Goal: Book appointment/travel/reservation

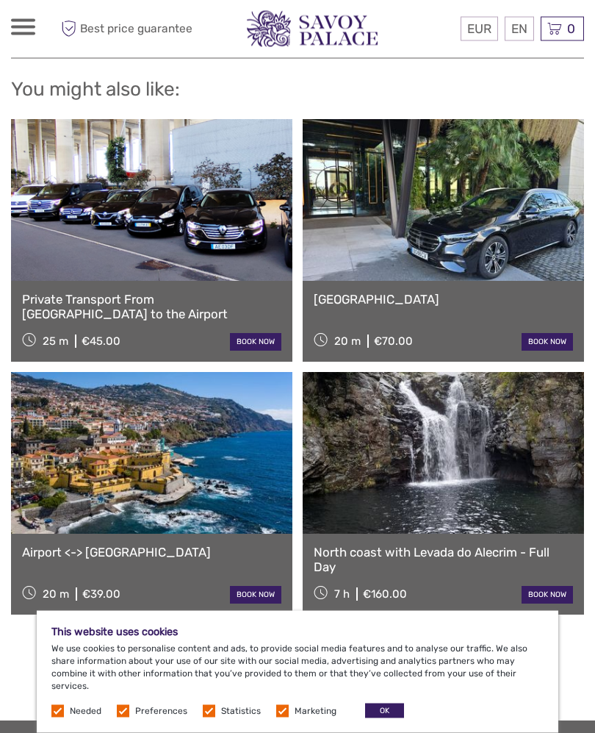
scroll to position [1000, 0]
click at [205, 465] on link at bounding box center [152, 453] width 282 height 162
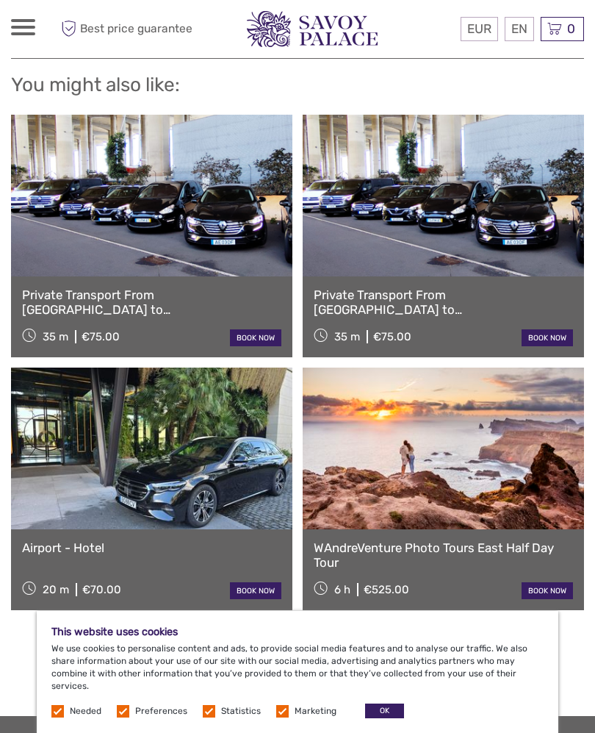
scroll to position [1131, 0]
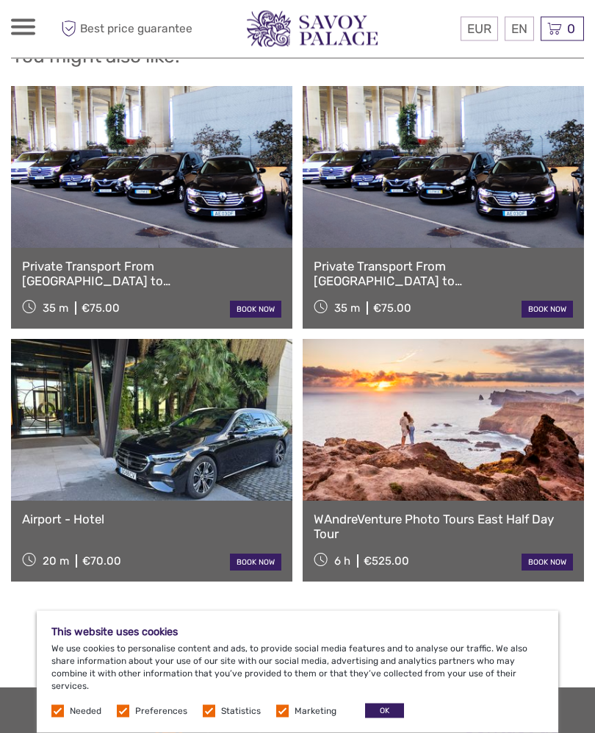
click at [201, 443] on link at bounding box center [152, 421] width 282 height 162
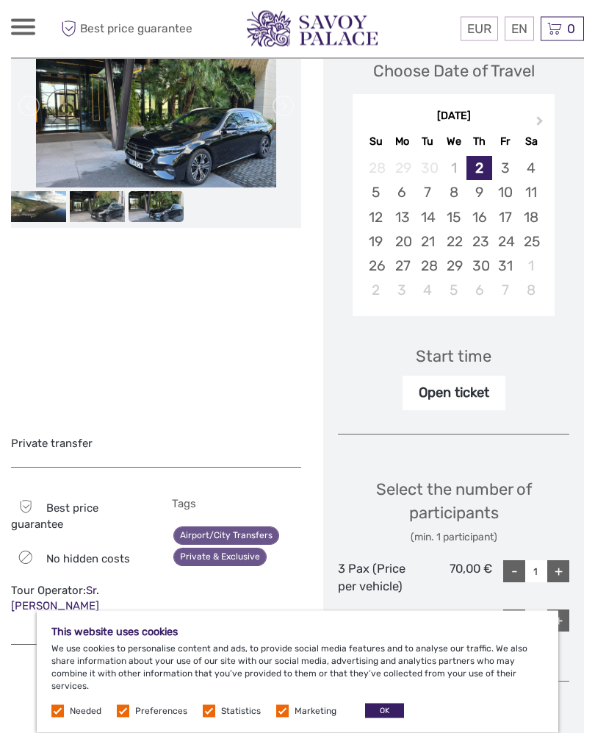
scroll to position [239, 0]
click at [545, 114] on button "Next Month" at bounding box center [542, 126] width 24 height 24
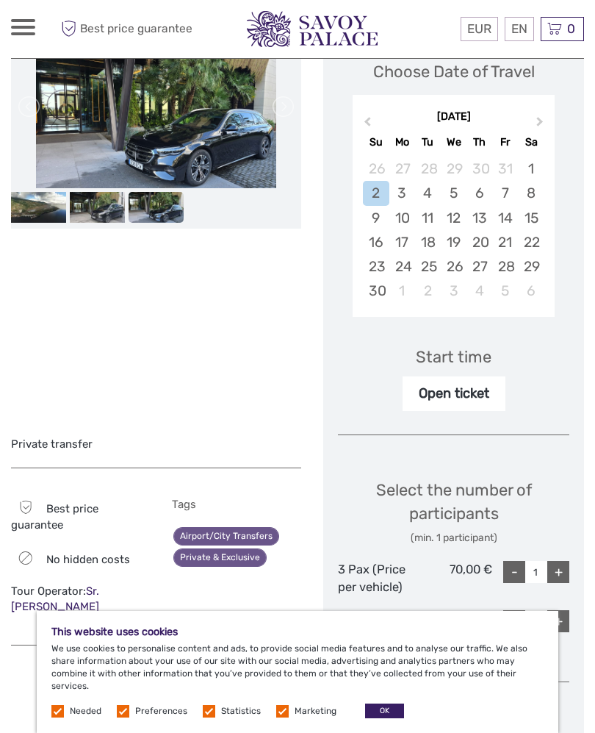
click at [406, 206] on div "10" at bounding box center [403, 218] width 26 height 24
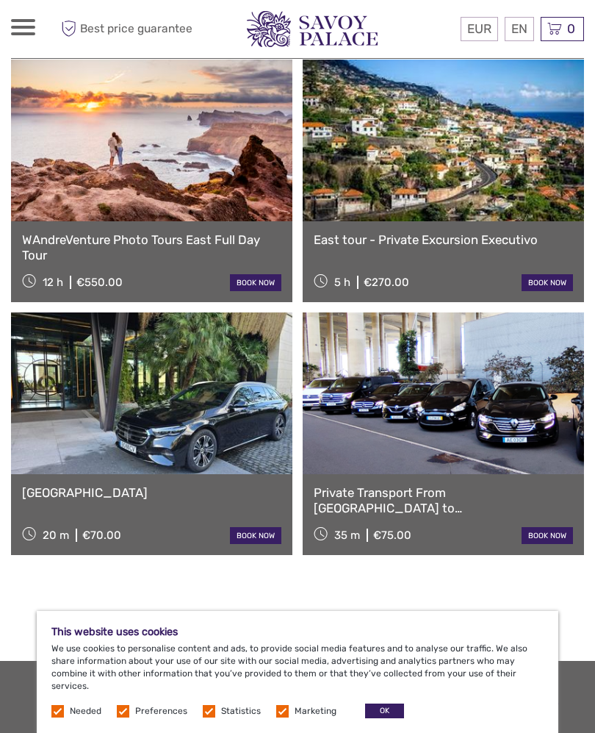
scroll to position [1128, 0]
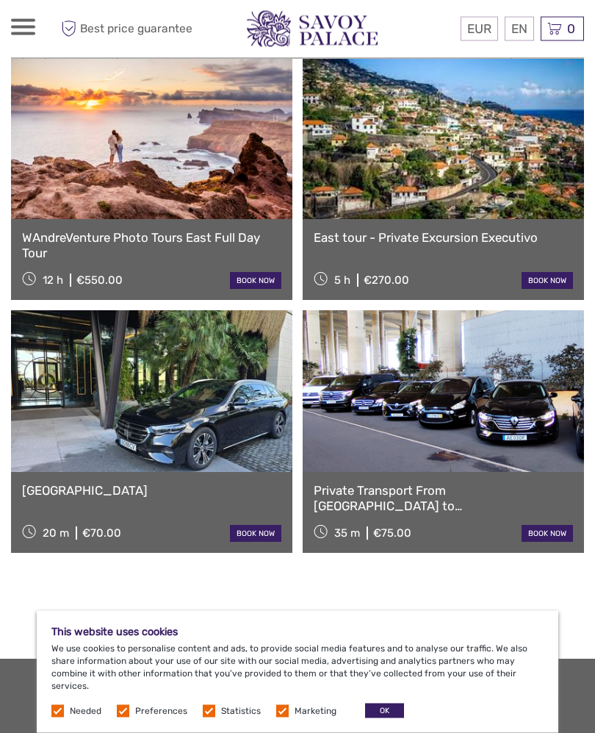
click at [240, 415] on link at bounding box center [152, 392] width 282 height 162
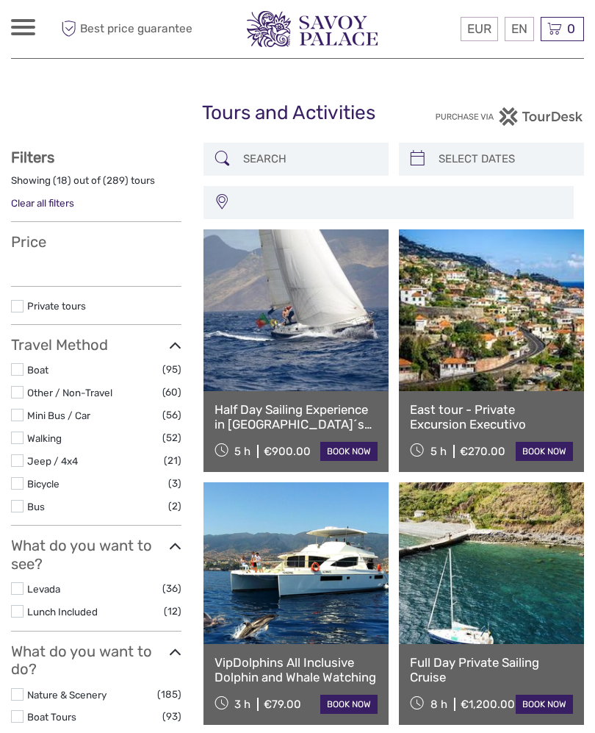
select select
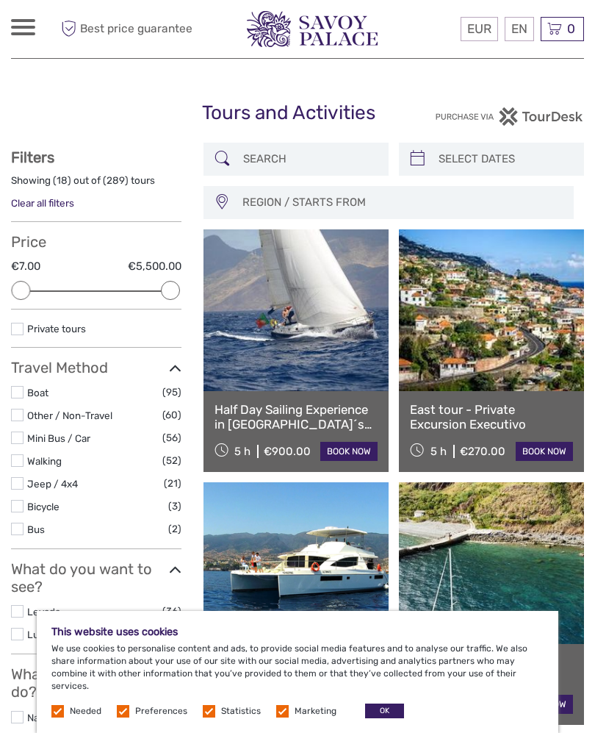
click at [529, 368] on link at bounding box center [491, 310] width 185 height 162
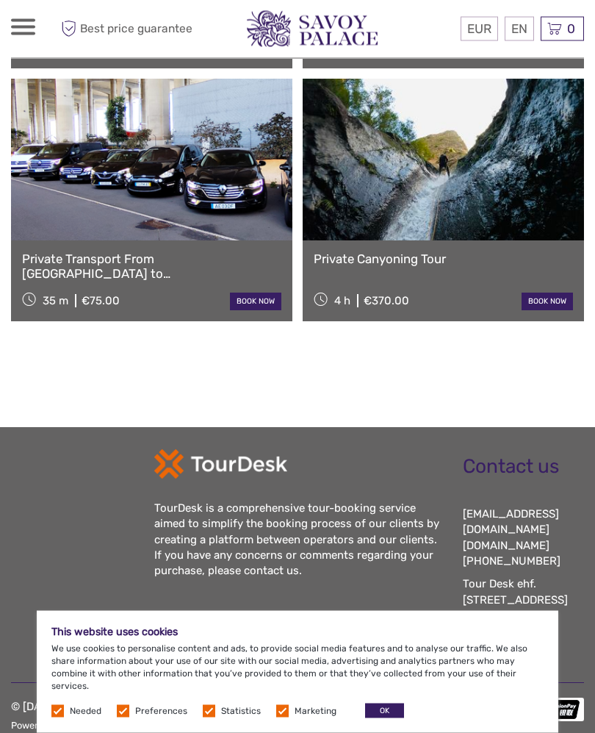
scroll to position [1316, 0]
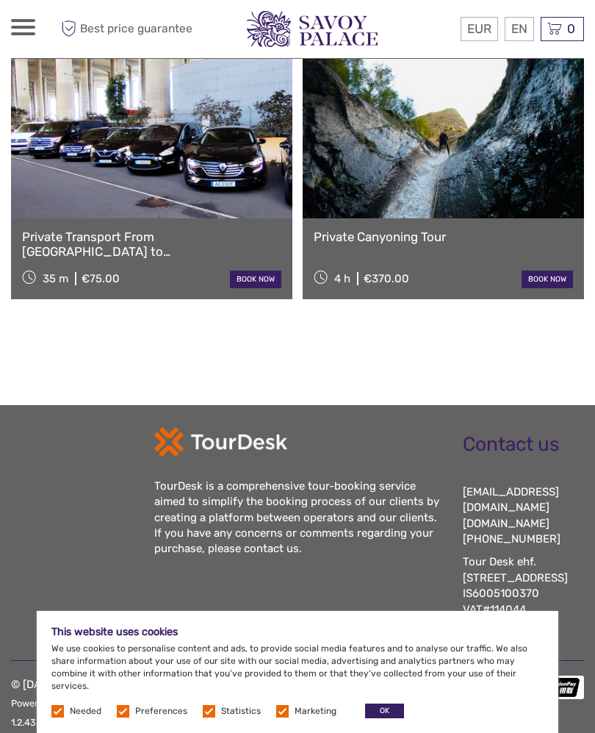
click at [387, 708] on button "OK" at bounding box center [384, 710] width 39 height 15
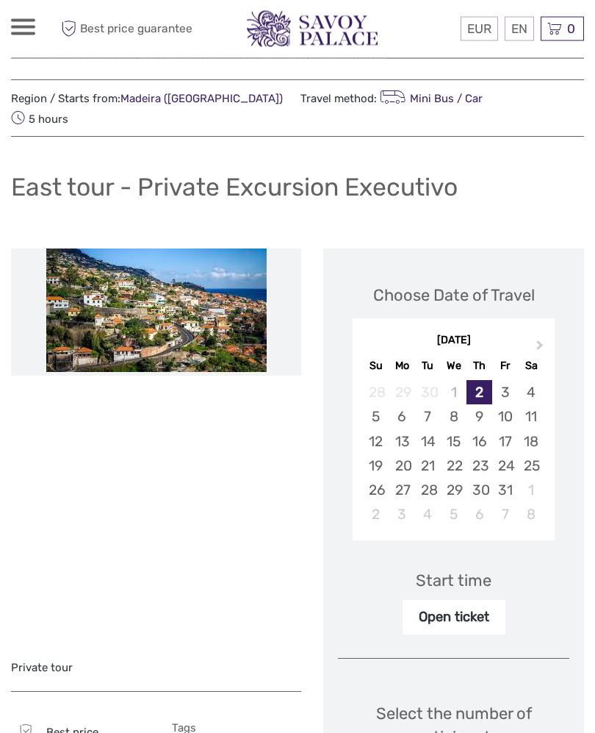
scroll to position [0, 0]
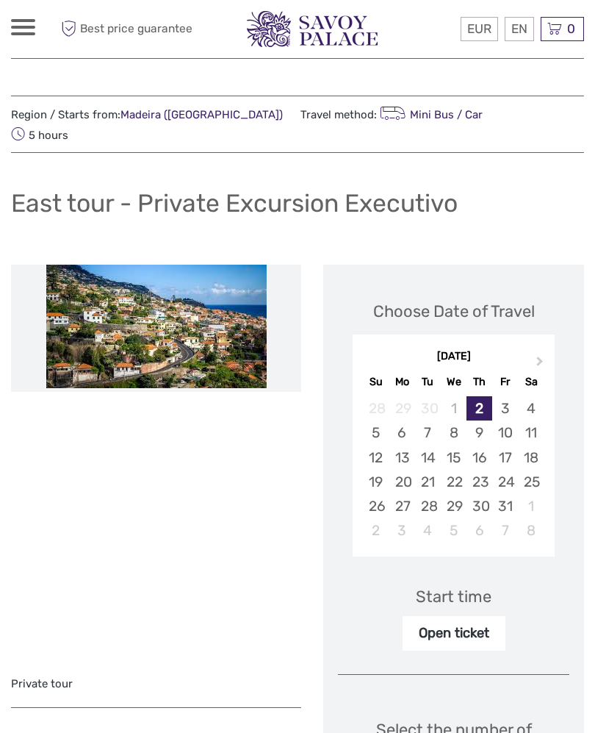
click at [309, 728] on div "Private tour Best price guarantee No hidden costs Tour Operator: [PERSON_NAME] …" at bounding box center [167, 658] width 312 height 786
